Goal: Find specific page/section: Find specific page/section

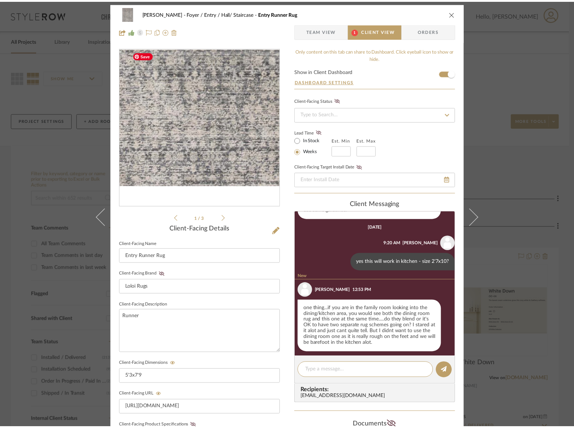
scroll to position [824, 0]
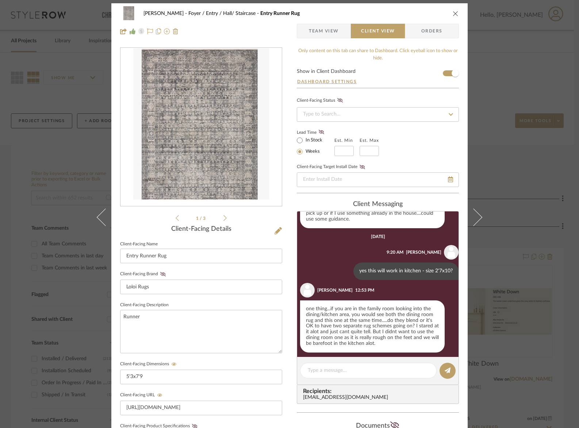
click at [220, 218] on li "1 / 3" at bounding box center [201, 218] width 45 height 9
click at [223, 219] on icon at bounding box center [224, 218] width 3 height 7
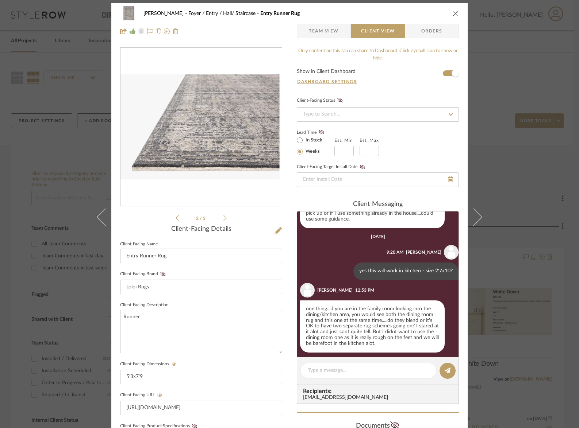
click at [223, 219] on icon at bounding box center [224, 218] width 3 height 7
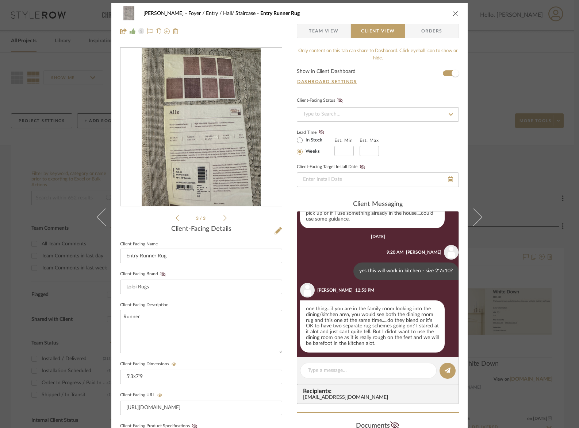
click at [223, 219] on icon at bounding box center [224, 218] width 3 height 6
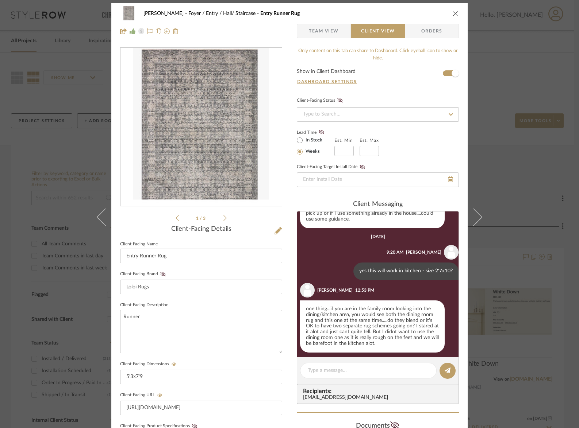
click at [454, 15] on icon "close" at bounding box center [455, 14] width 6 height 6
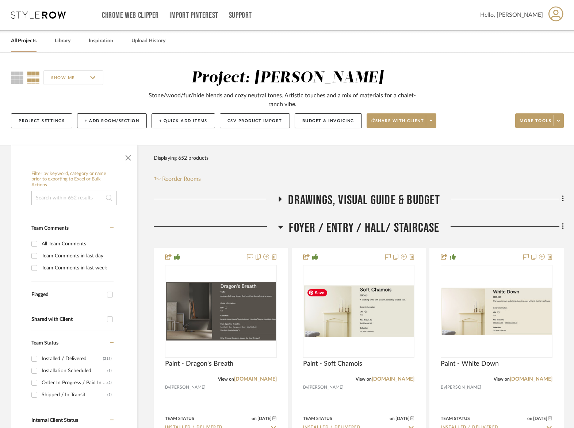
click at [363, 237] on div "Foyer / Entry / Hall/ Staircase" at bounding box center [359, 229] width 410 height 19
